Goal: Information Seeking & Learning: Learn about a topic

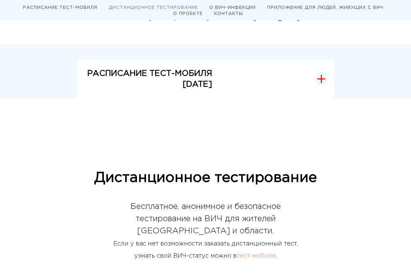
scroll to position [136, 0]
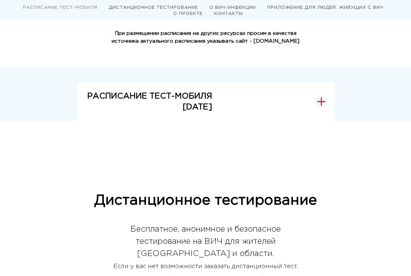
click at [151, 103] on p "[DATE]" at bounding box center [149, 107] width 125 height 11
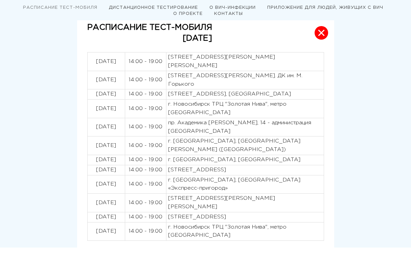
scroll to position [204, 0]
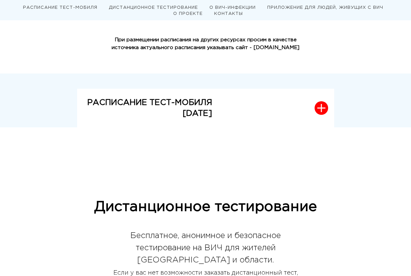
scroll to position [136, 0]
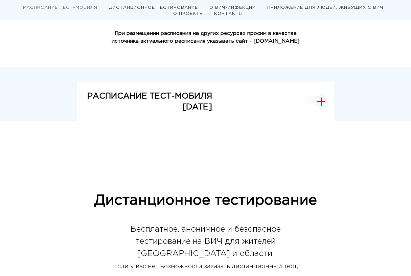
click at [317, 110] on button "РАСПИСАНИЕ ТЕСТ-МОБИЛЯ [DATE]" at bounding box center [205, 101] width 257 height 39
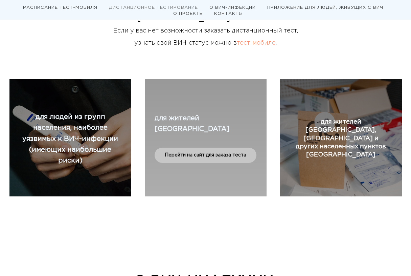
scroll to position [576, 0]
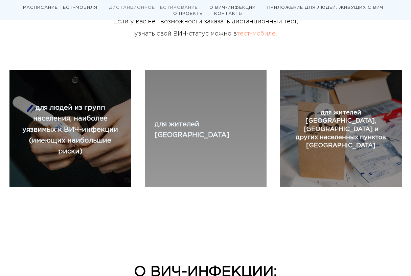
click at [220, 47] on div "Дистанционное тестирование Бесплатное, анонимное и безопасное тестирование на В…" at bounding box center [205, 8] width 393 height 122
click at [224, 220] on div "Дистанционное тестирование Бесплатное, анонимное и безопасное тестирование на В…" at bounding box center [205, 57] width 411 height 362
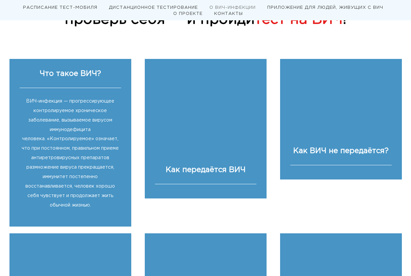
scroll to position [847, 0]
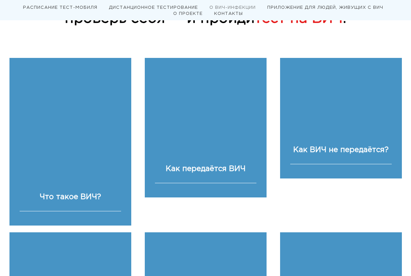
click at [248, 46] on div "О ВИЧ-ИНФЕКЦИИ: проверь себя — и пройди тест на ВИЧ !" at bounding box center [205, 25] width 393 height 65
click at [220, 33] on div "О ВИЧ-ИНФЕКЦИИ: проверь себя — и пройди тест на ВИЧ !" at bounding box center [205, 25] width 393 height 65
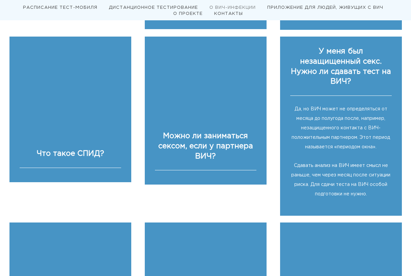
scroll to position [1219, 0]
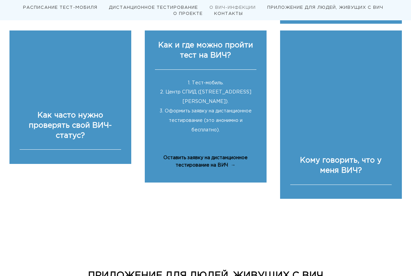
scroll to position [1388, 0]
